Goal: Task Accomplishment & Management: Understand process/instructions

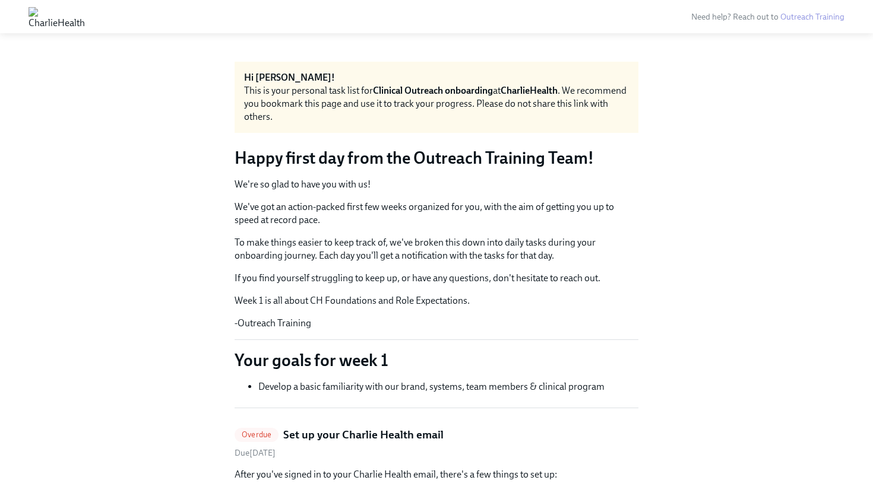
scroll to position [1760, 0]
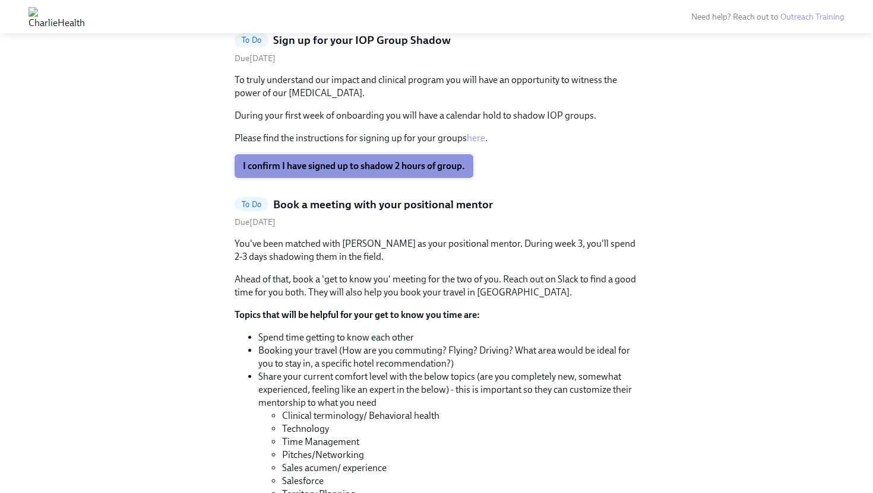
click at [287, 172] on span "I confirm I have signed up to shadow 2 hours of group." at bounding box center [354, 166] width 222 height 12
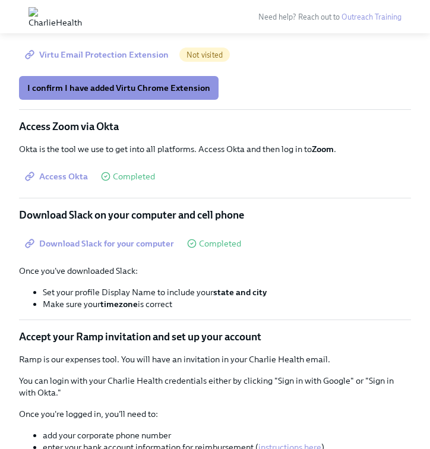
scroll to position [996, 0]
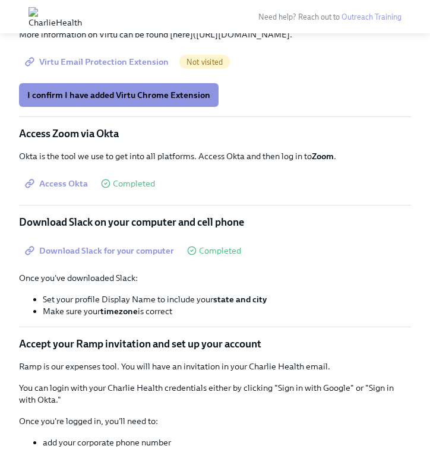
click at [128, 68] on span "Virtu Email Protection Extension" at bounding box center [97, 62] width 141 height 12
click at [177, 101] on span "I confirm I have added Virtu Chrome Extension" at bounding box center [118, 95] width 183 height 12
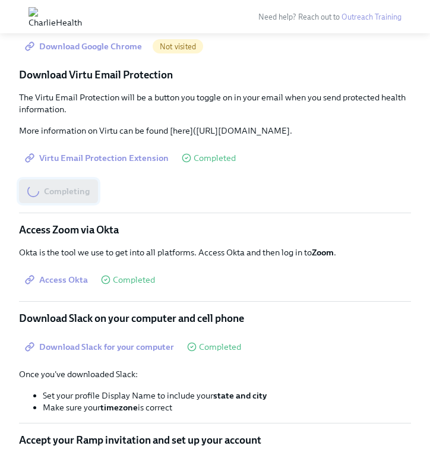
scroll to position [871, 0]
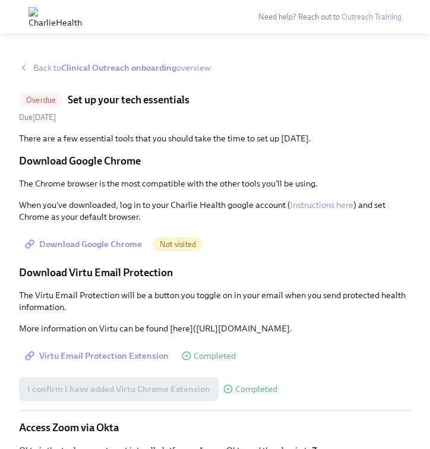
click at [87, 246] on span "Download Google Chrome" at bounding box center [84, 244] width 115 height 12
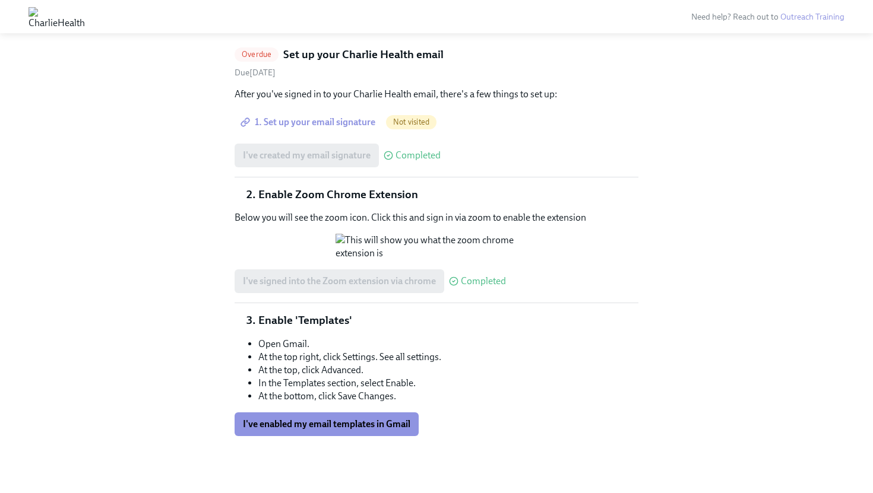
scroll to position [205, 0]
click at [368, 429] on span "I've enabled my email templates in Gmail" at bounding box center [326, 425] width 167 height 12
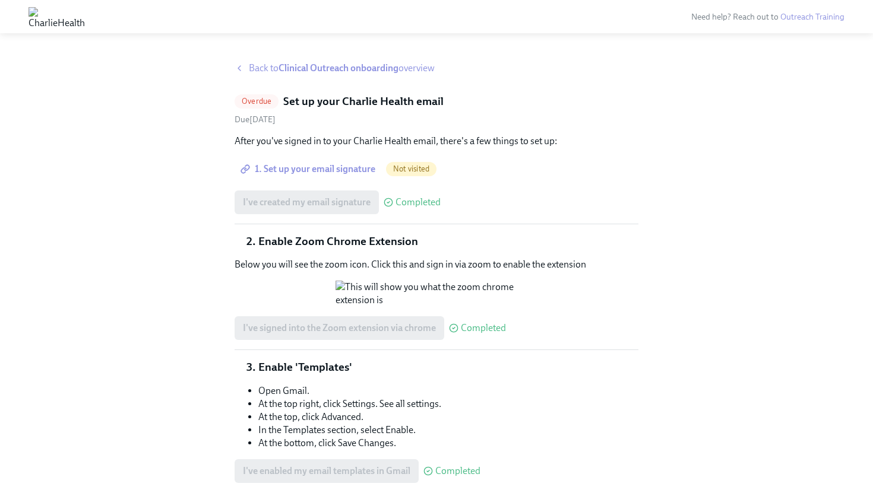
click at [256, 98] on span "Overdue" at bounding box center [256, 101] width 44 height 9
click at [318, 170] on span "1. Set up your email signature" at bounding box center [309, 169] width 132 height 12
click at [429, 187] on div "After you've signed in to your Charlie Health email, there's a few things to se…" at bounding box center [436, 309] width 404 height 348
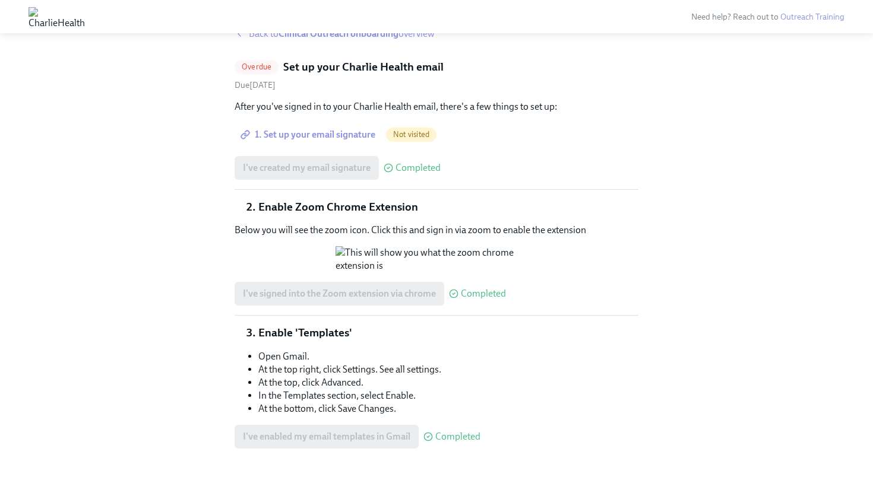
scroll to position [35, 0]
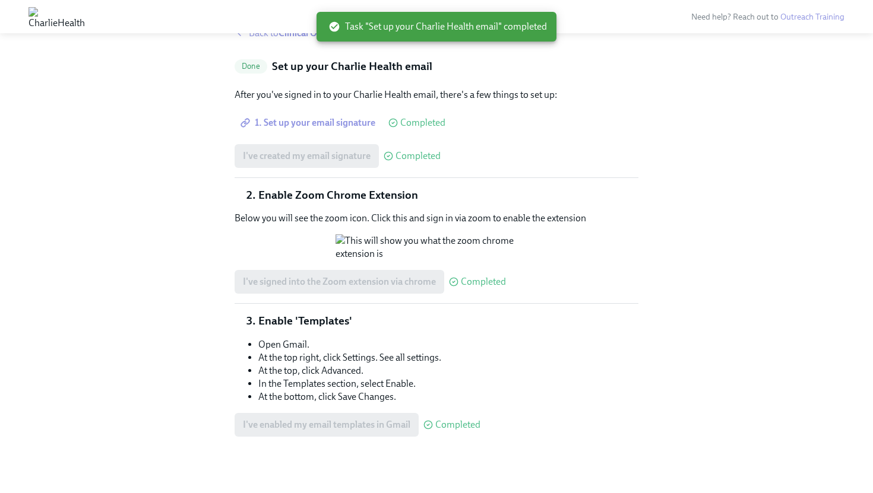
click at [429, 153] on div "I've created my email signature Completed" at bounding box center [436, 156] width 404 height 24
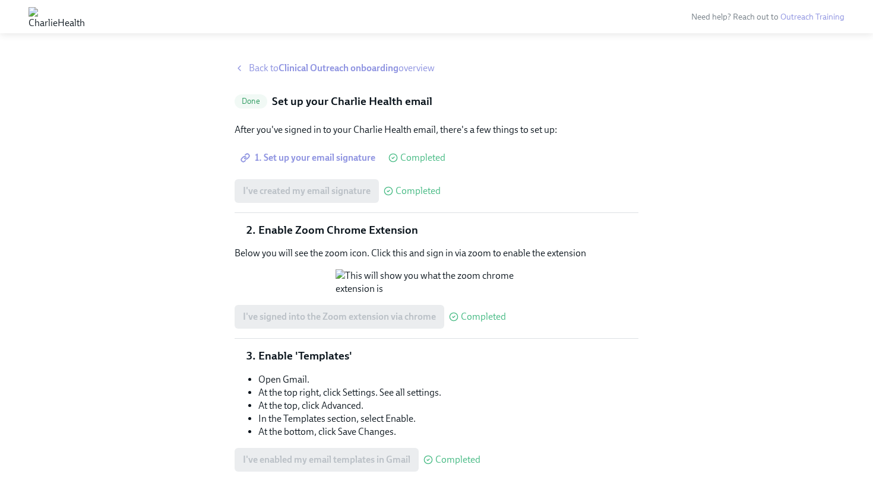
click at [355, 67] on strong "Clinical Outreach onboarding" at bounding box center [338, 67] width 120 height 11
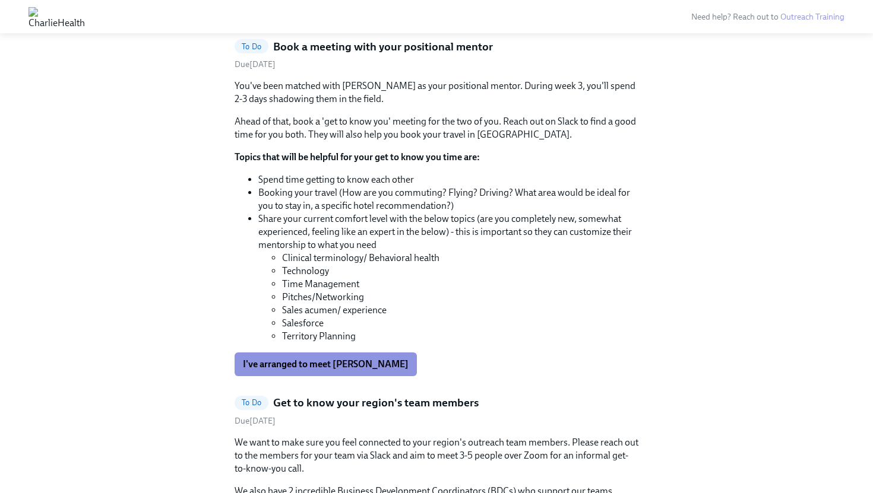
scroll to position [558, 0]
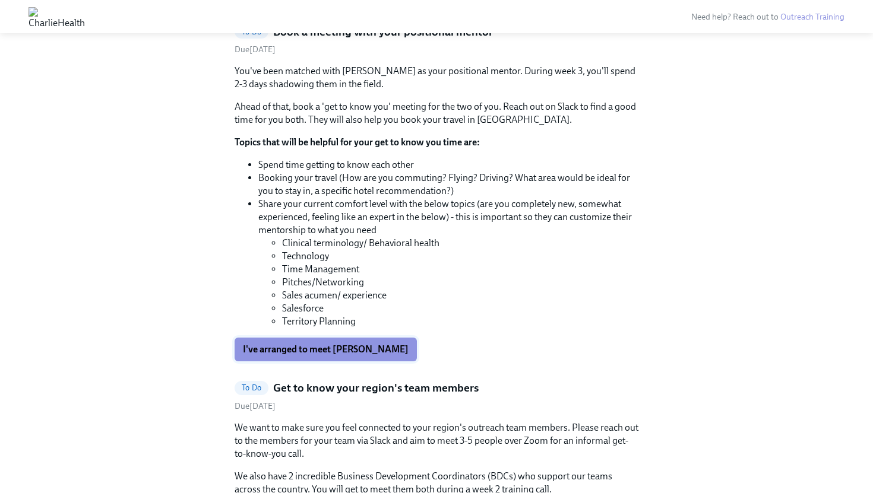
click at [340, 353] on span "I've arranged to meet [PERSON_NAME]" at bounding box center [326, 350] width 166 height 12
